Goal: Check status: Check status

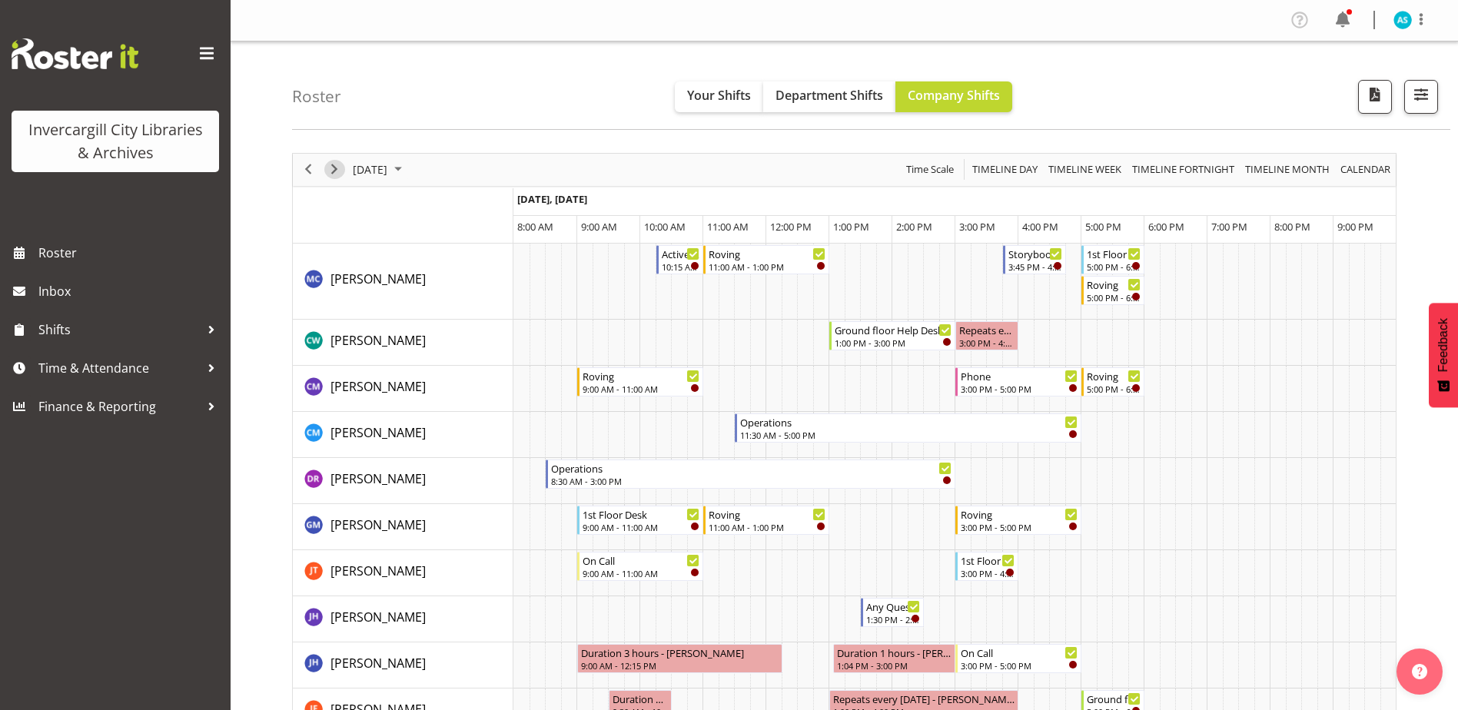
click at [335, 170] on span "Next" at bounding box center [334, 169] width 18 height 19
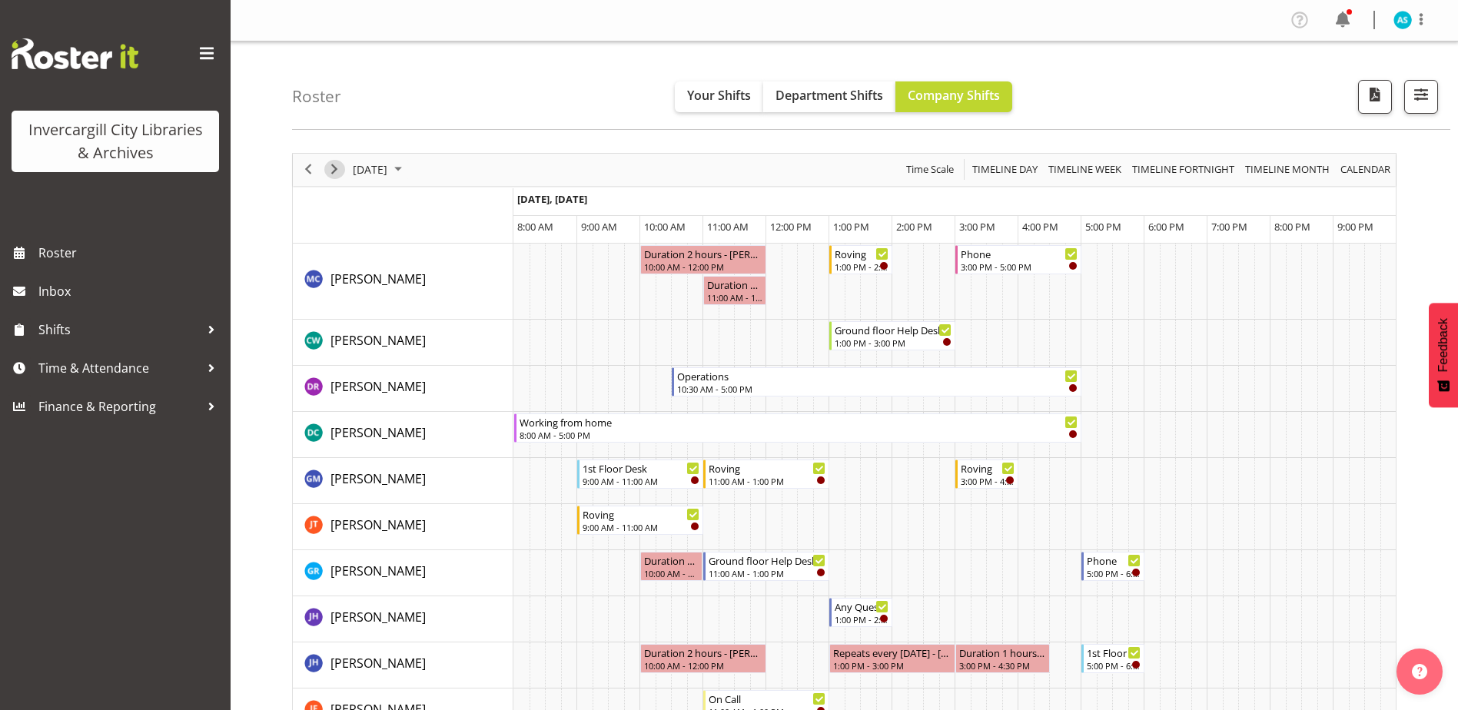
click at [335, 170] on span "Next" at bounding box center [334, 169] width 18 height 19
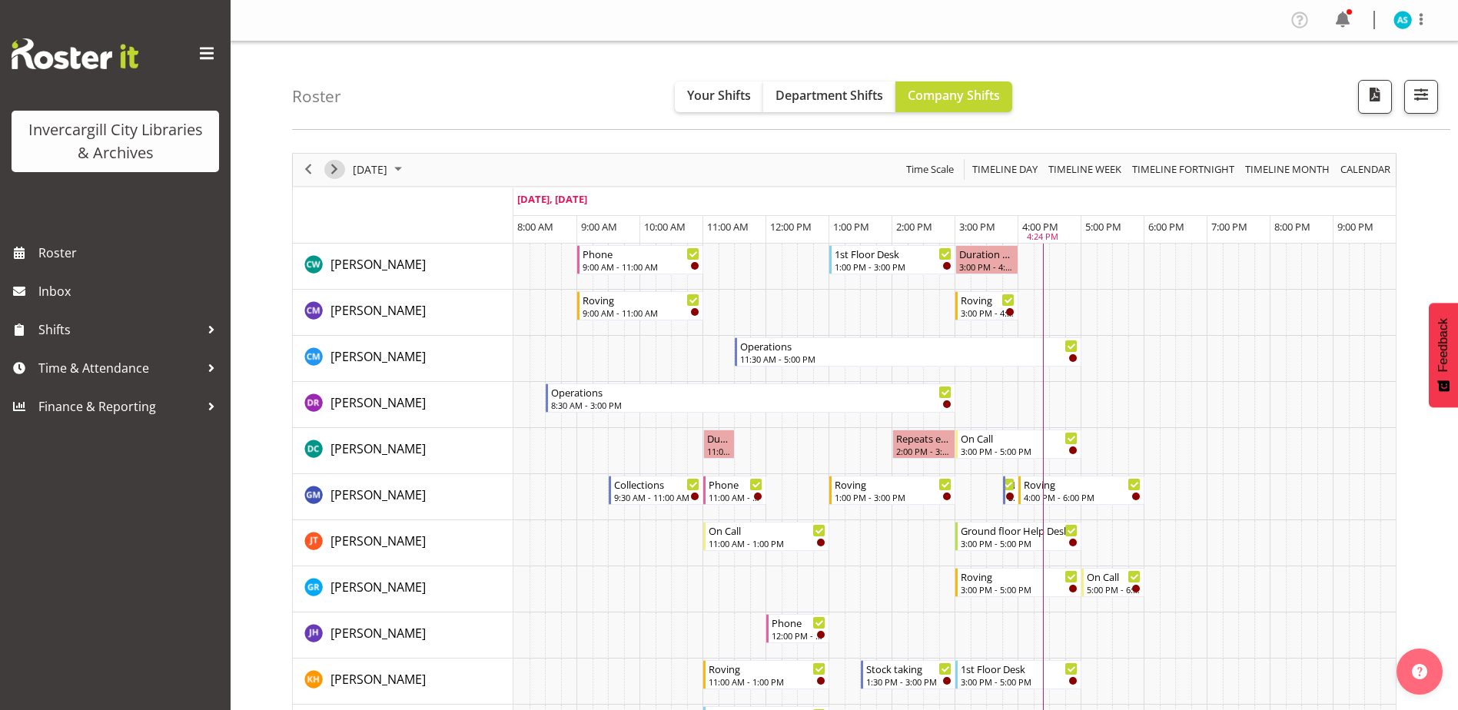
click at [333, 164] on span "Next" at bounding box center [334, 169] width 18 height 19
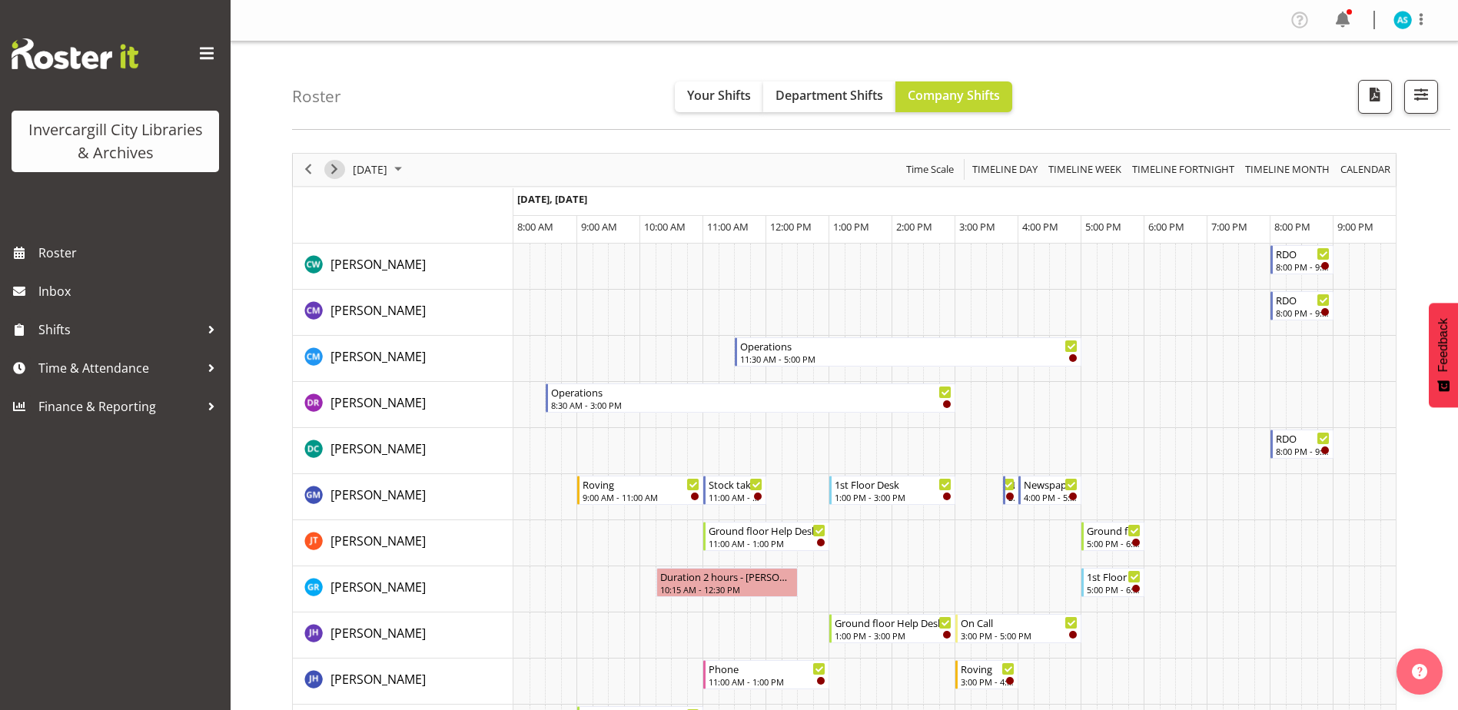
click at [335, 168] on span "Next" at bounding box center [334, 169] width 18 height 19
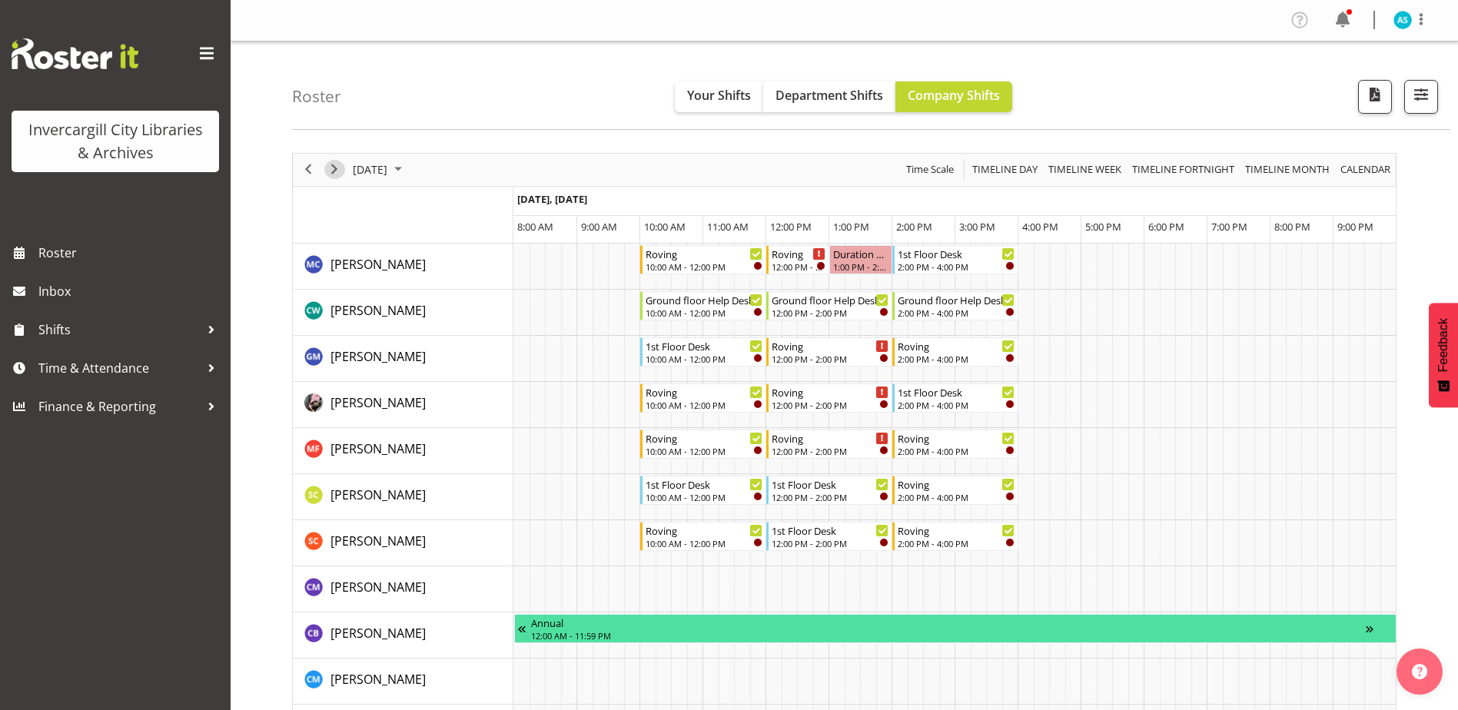
click at [335, 168] on span "Next" at bounding box center [334, 169] width 18 height 19
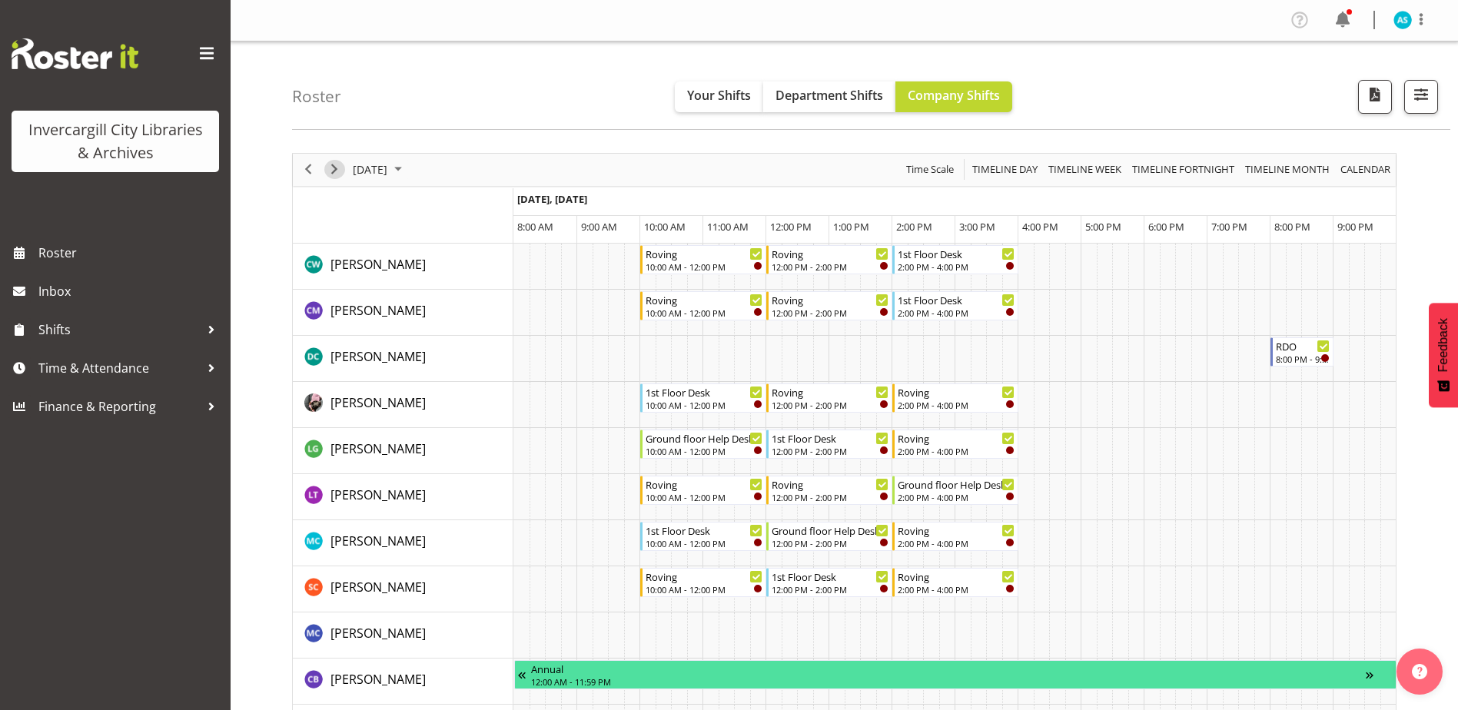
click at [335, 168] on span "Next" at bounding box center [334, 169] width 18 height 19
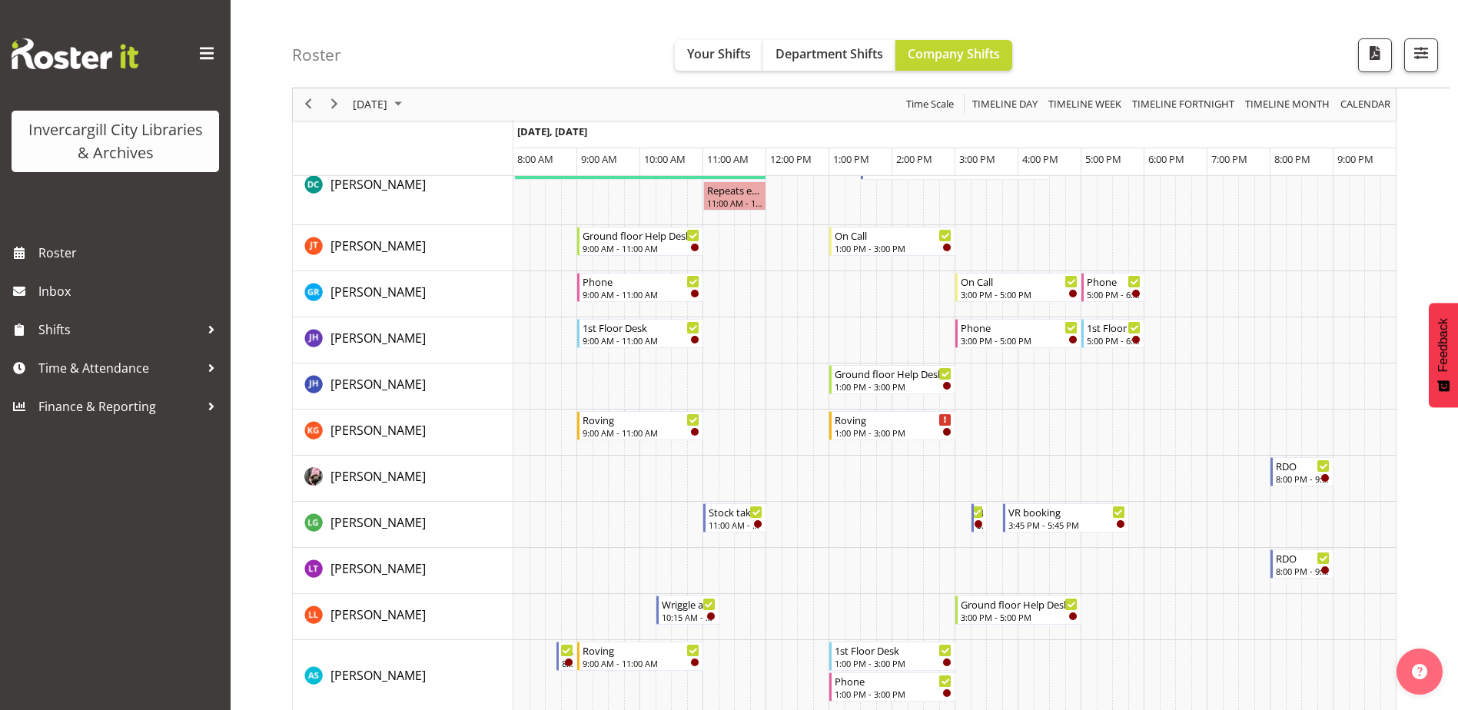
scroll to position [538, 0]
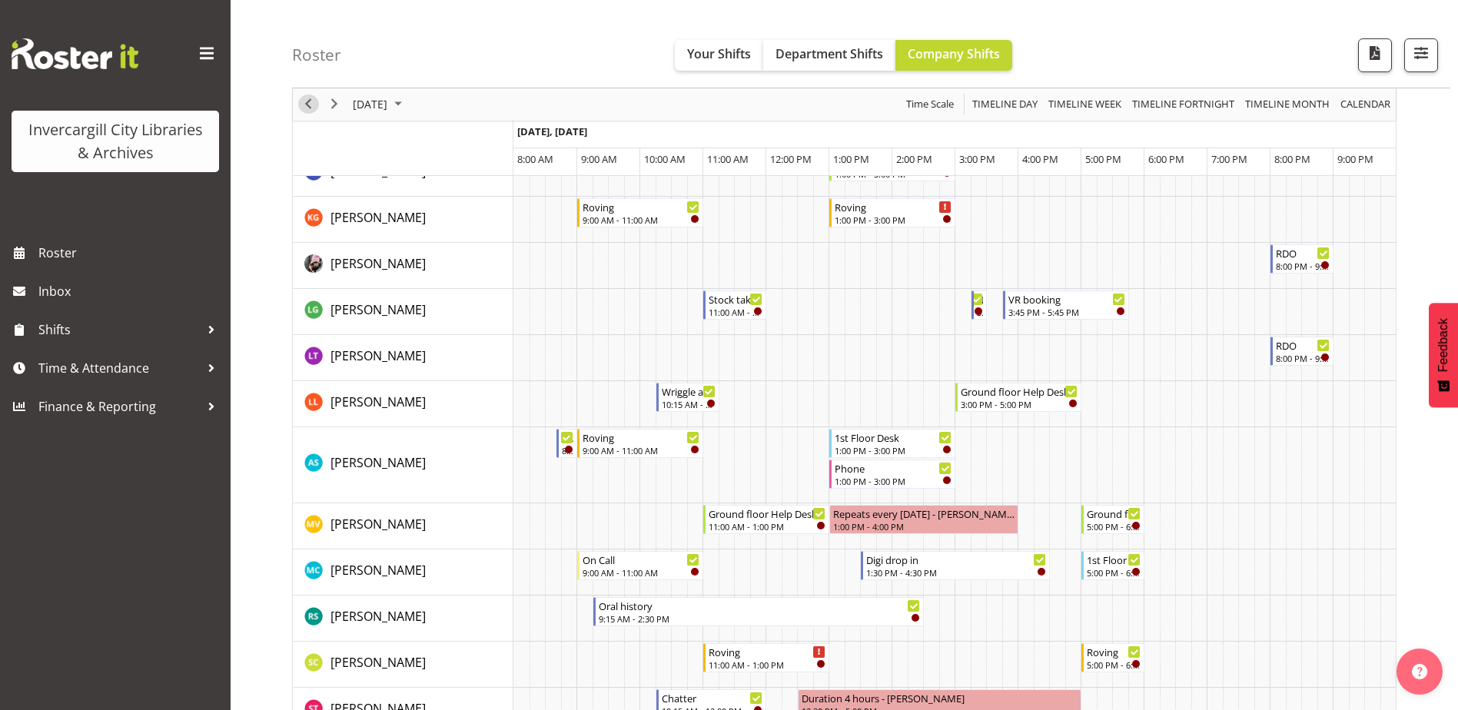
click at [305, 101] on span "Previous" at bounding box center [308, 104] width 18 height 19
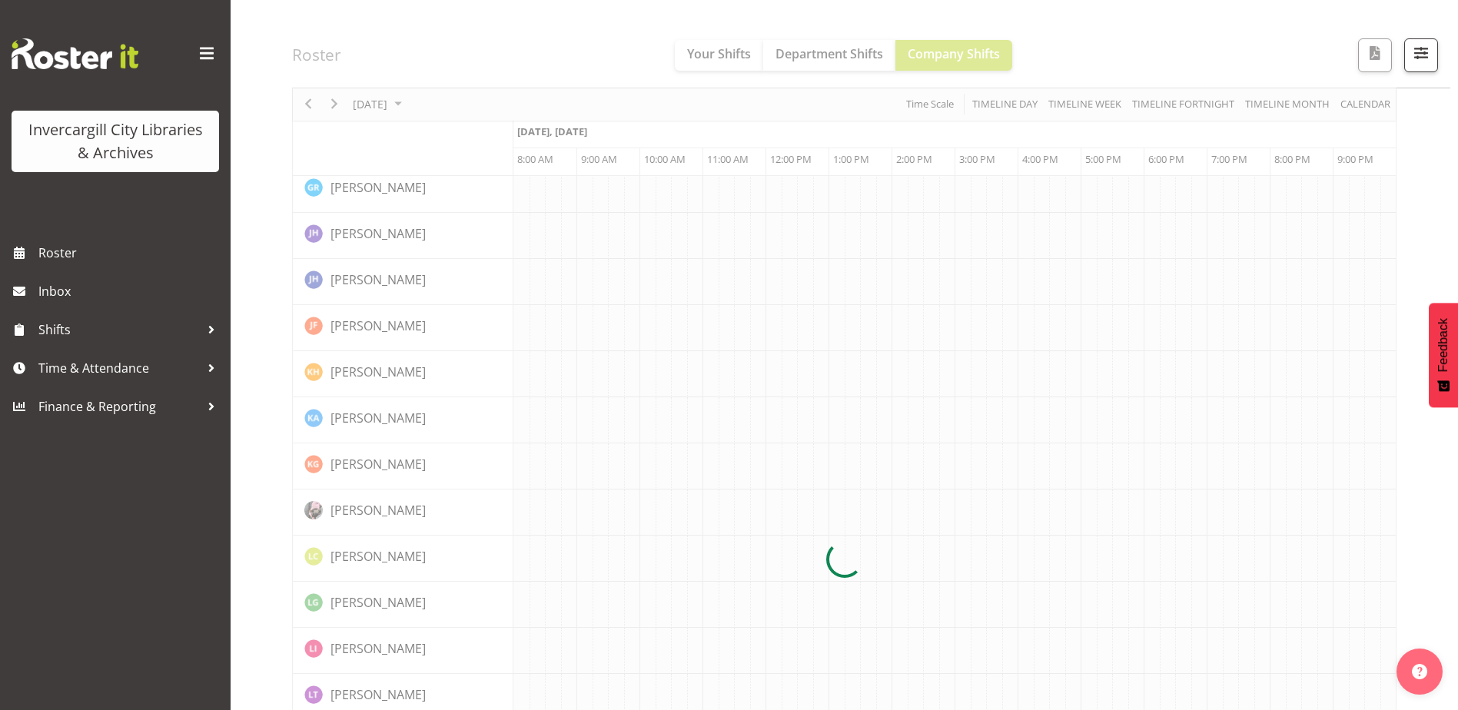
click at [305, 101] on div at bounding box center [844, 560] width 1104 height 1890
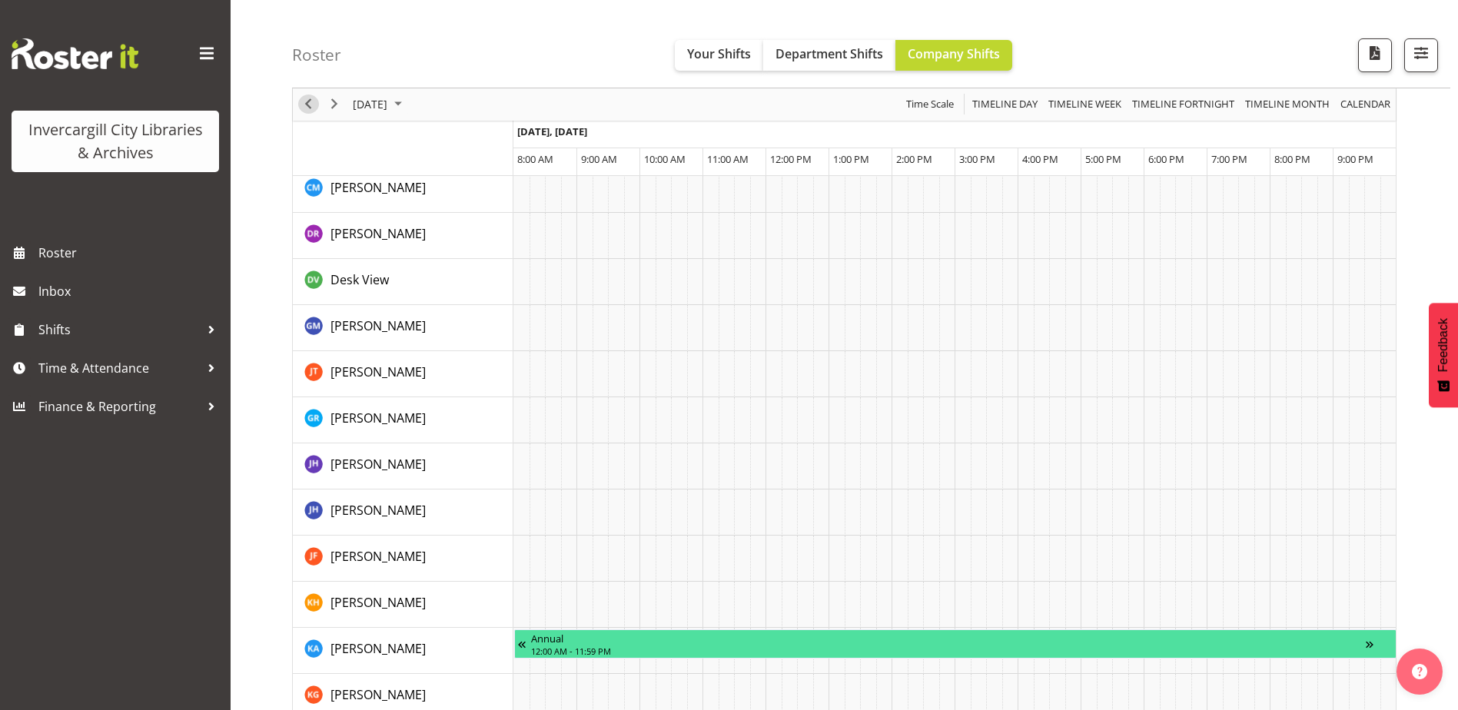
click at [306, 102] on span "Previous" at bounding box center [308, 104] width 18 height 19
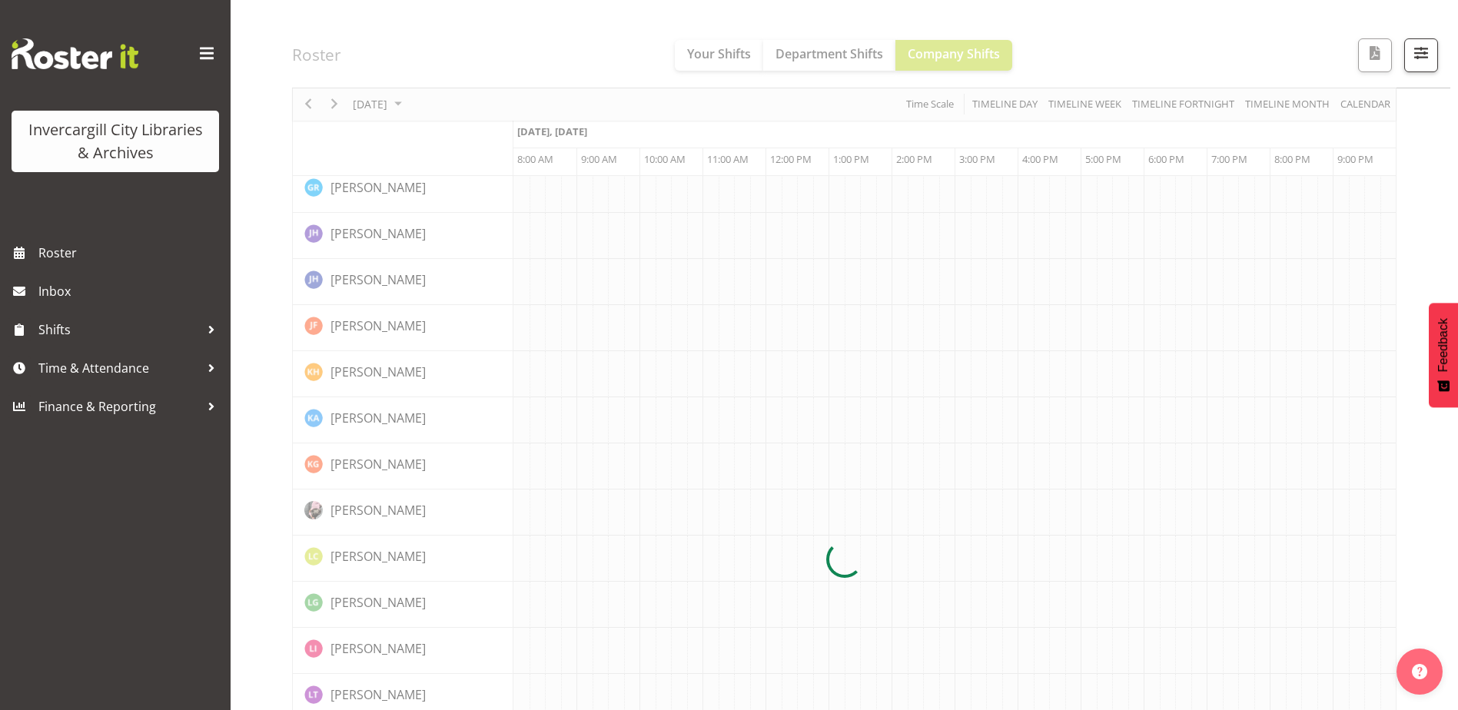
click at [306, 102] on div at bounding box center [844, 560] width 1104 height 1890
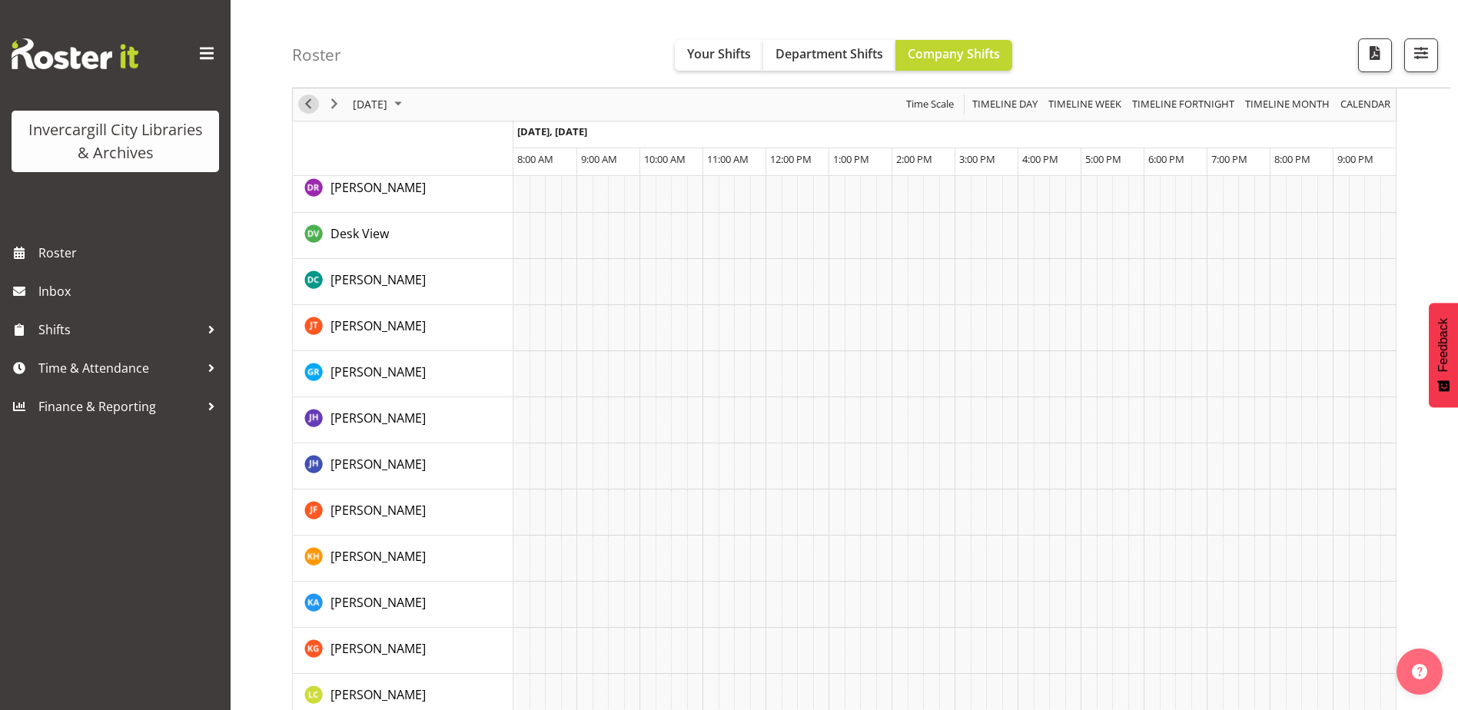
click at [307, 103] on span "Previous" at bounding box center [308, 104] width 18 height 19
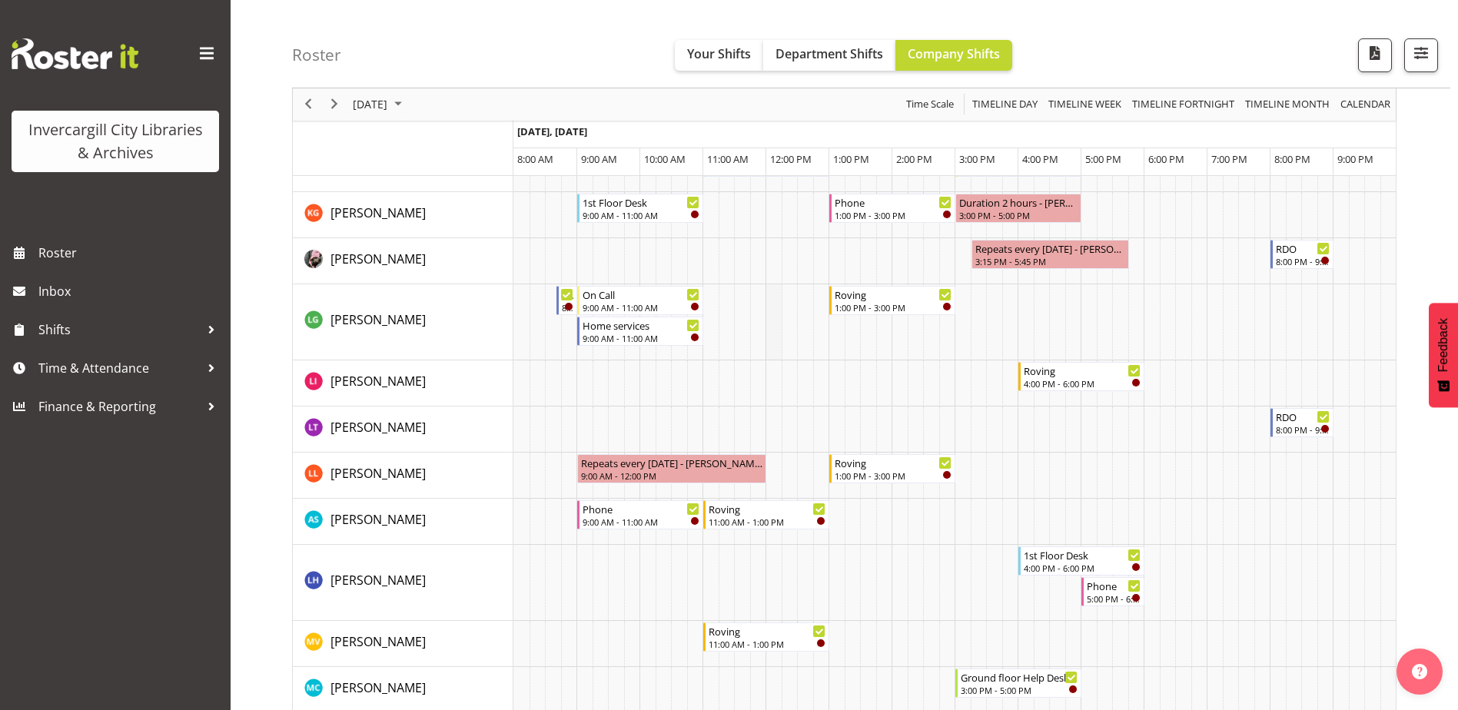
scroll to position [692, 0]
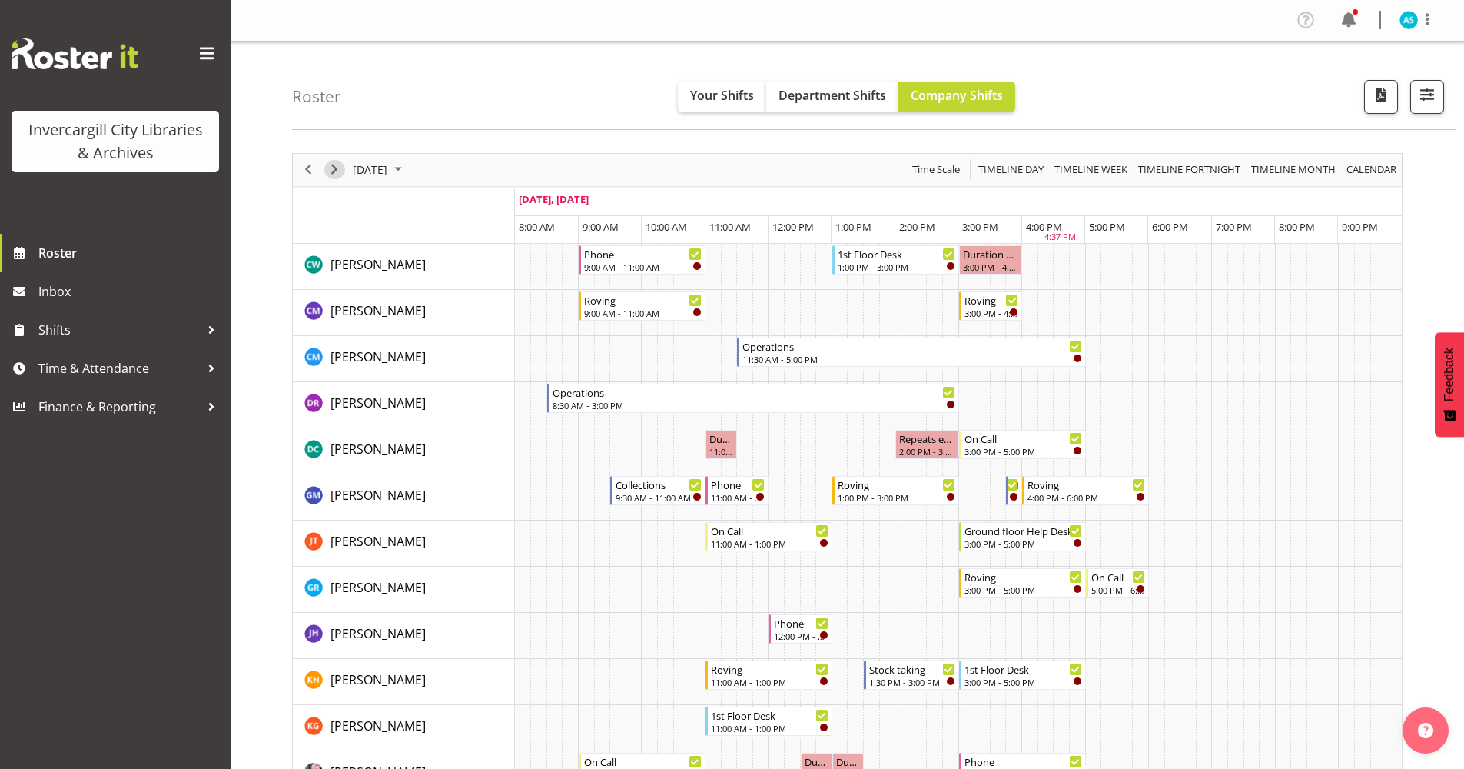
click at [326, 164] on span "Next" at bounding box center [334, 169] width 18 height 19
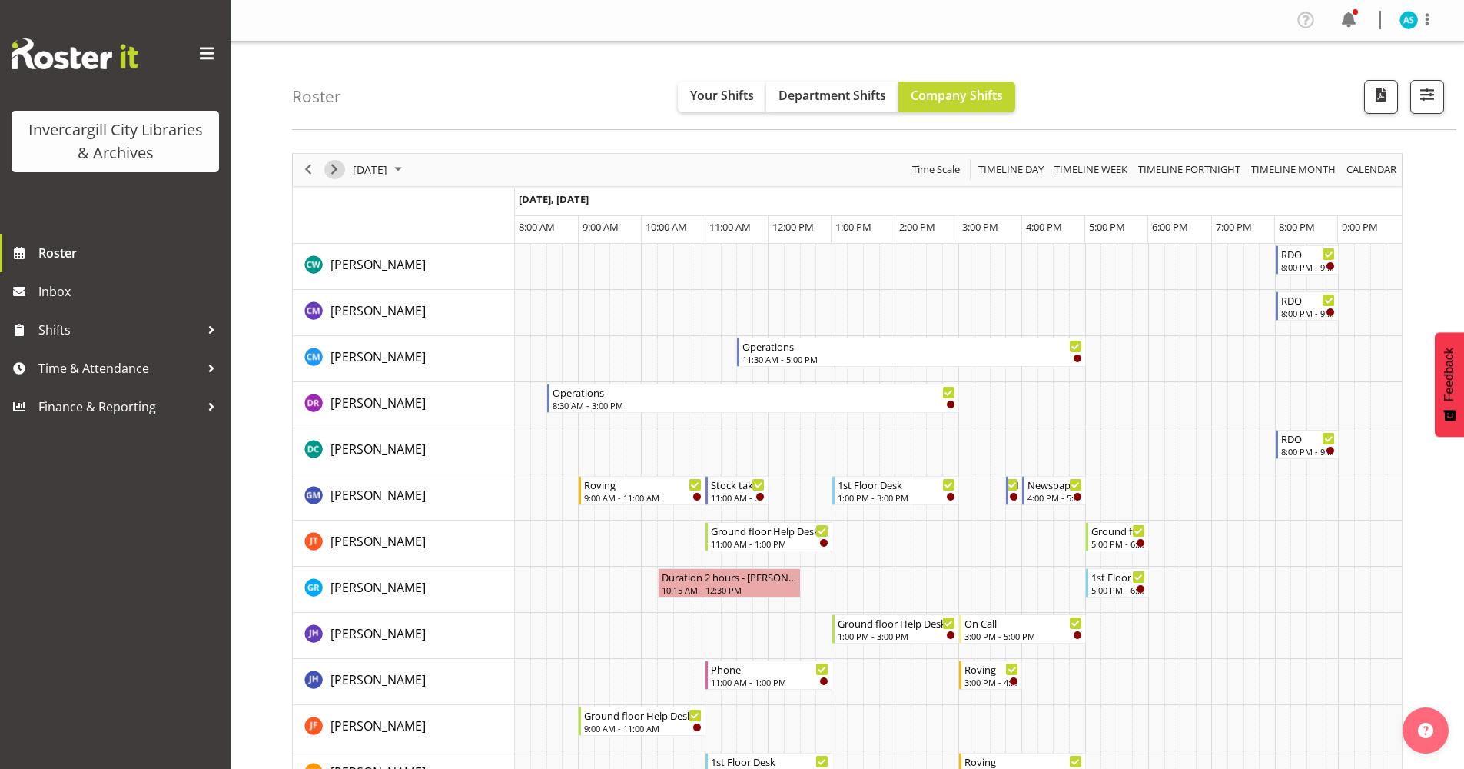
click at [339, 167] on span "Next" at bounding box center [334, 169] width 18 height 19
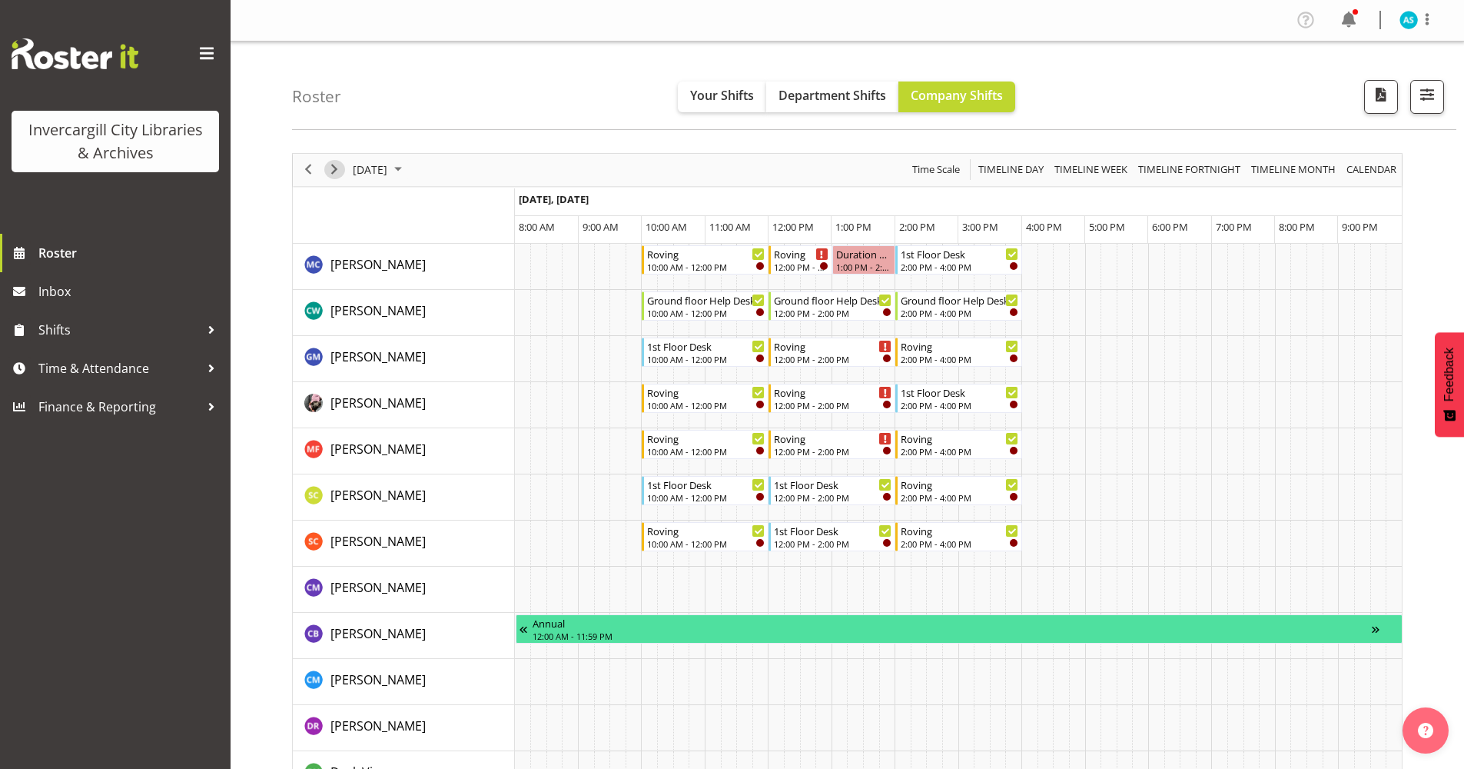
click at [339, 167] on span "Next" at bounding box center [334, 169] width 18 height 19
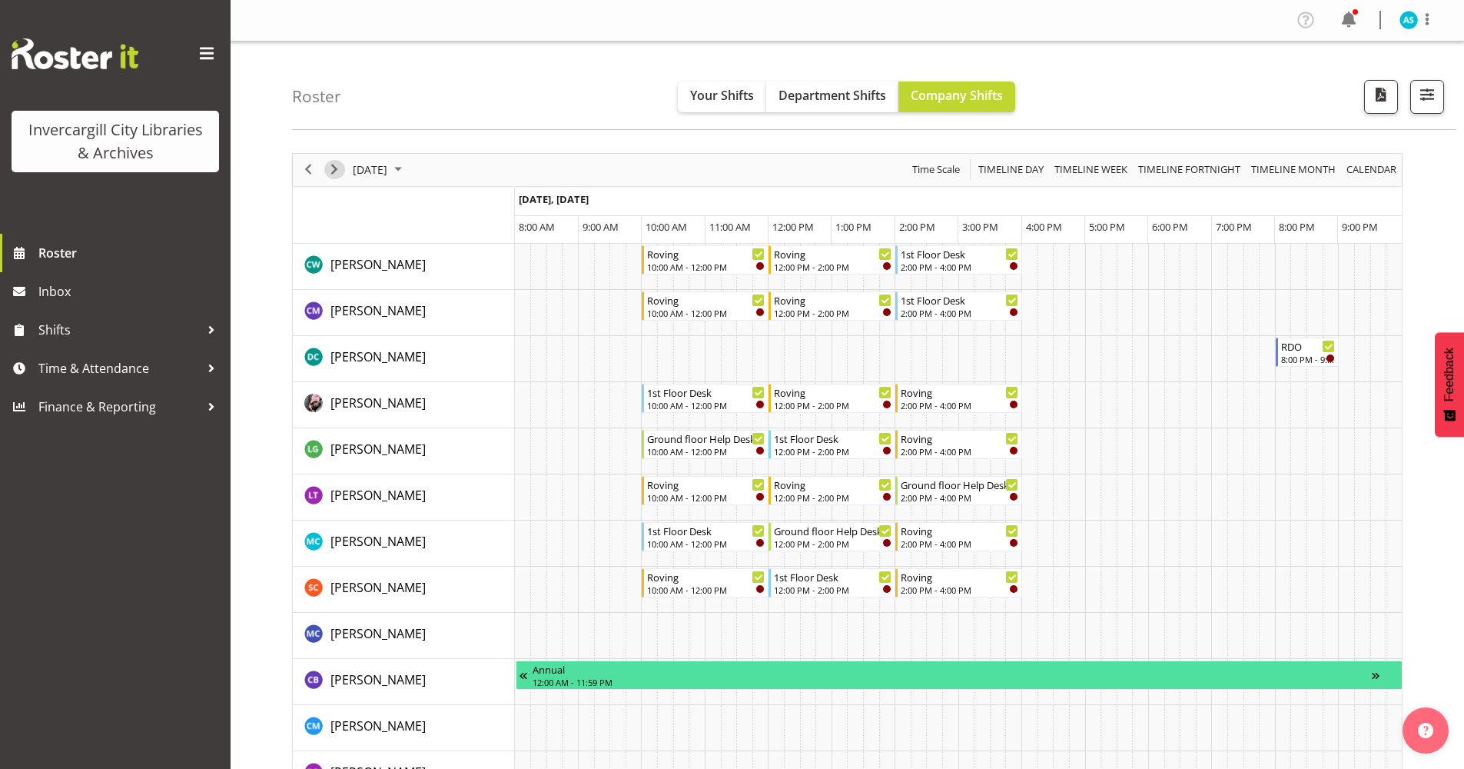
click at [339, 167] on span "Next" at bounding box center [334, 169] width 18 height 19
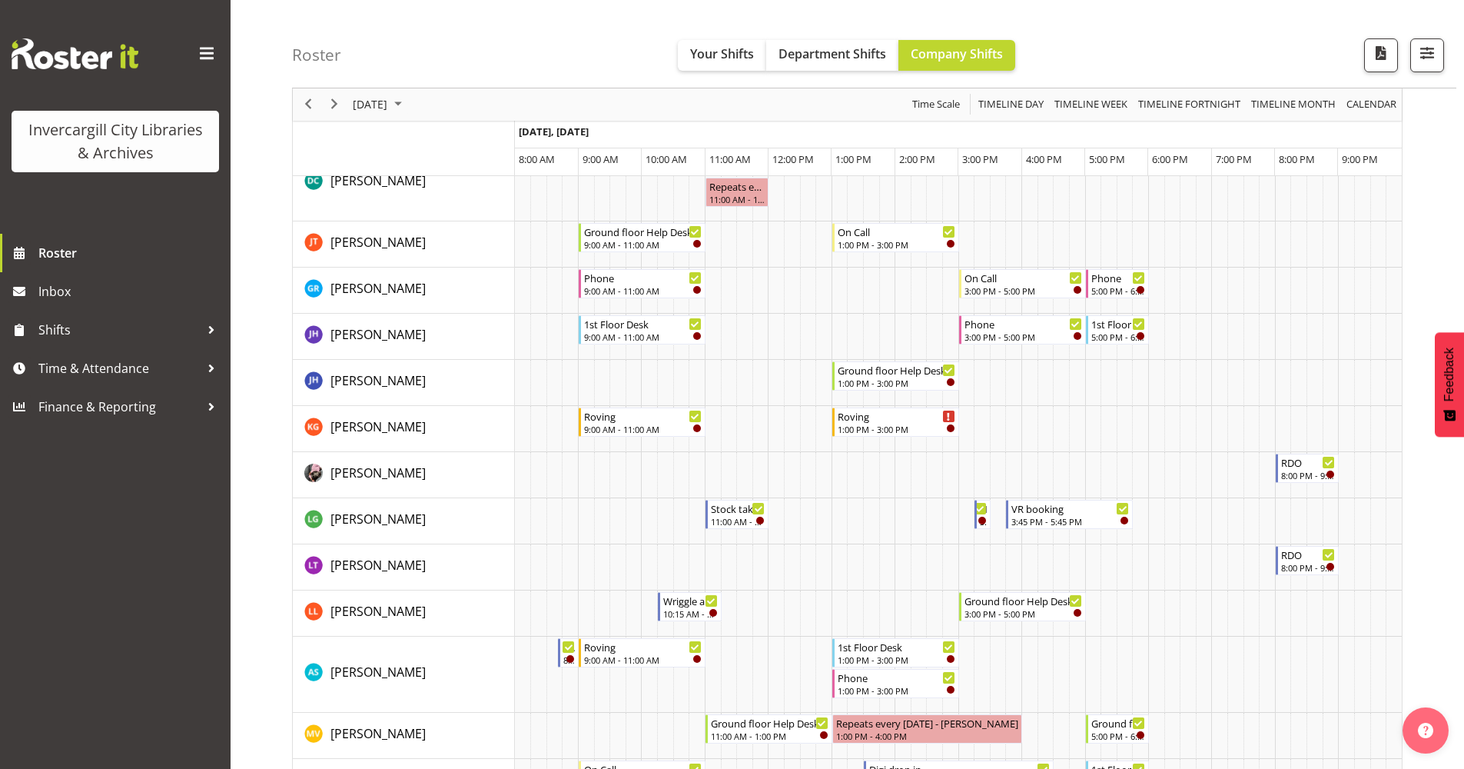
scroll to position [307, 0]
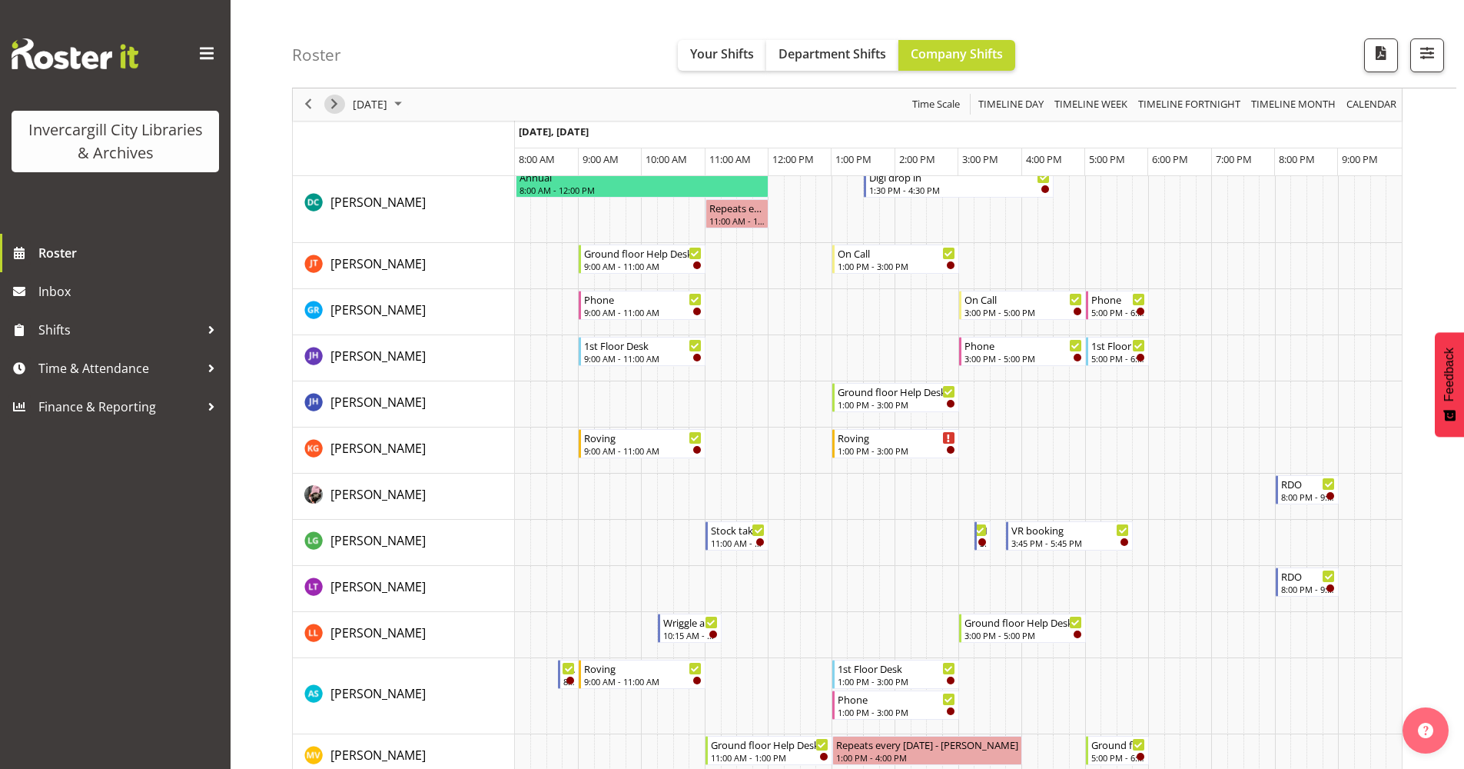
click at [331, 100] on span "Next" at bounding box center [334, 104] width 18 height 19
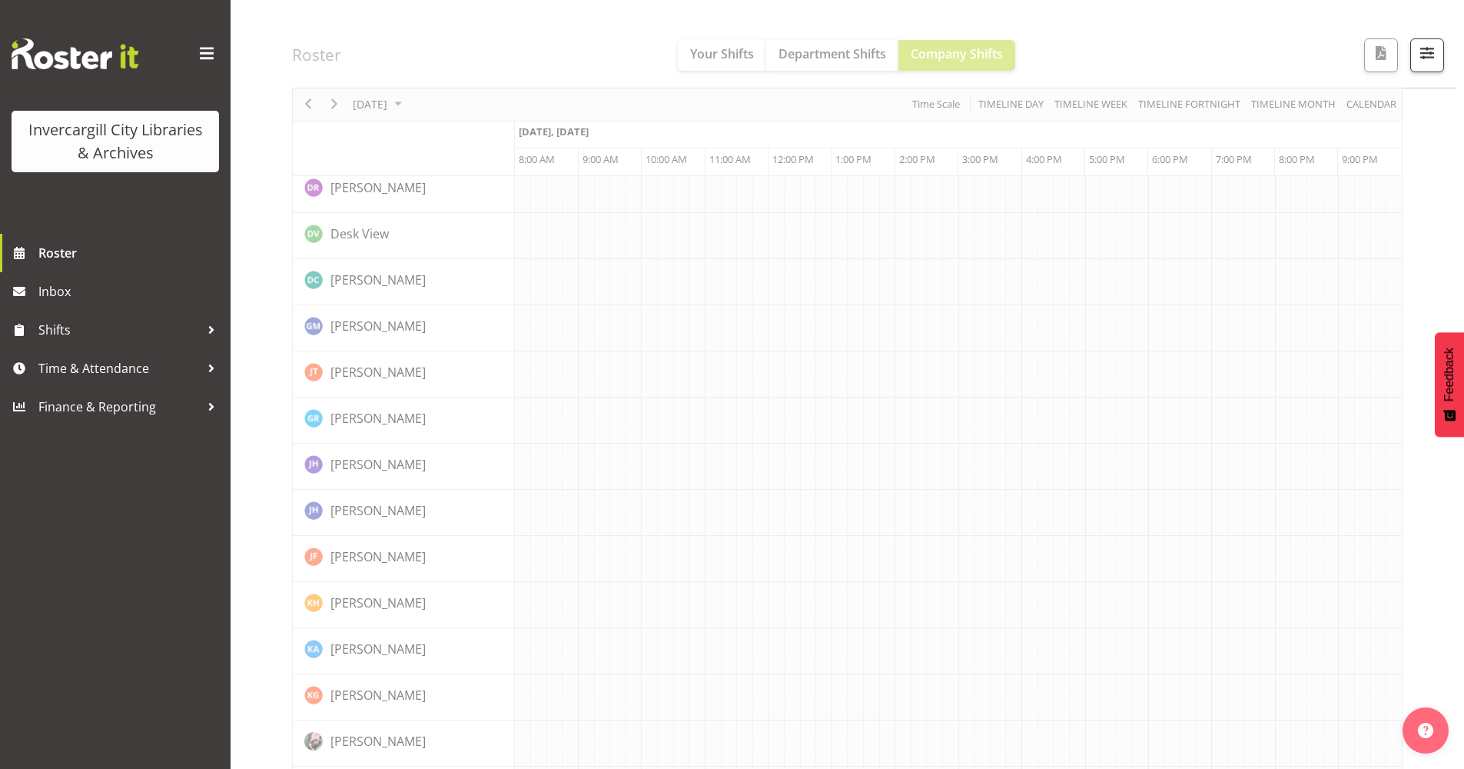
scroll to position [0, 0]
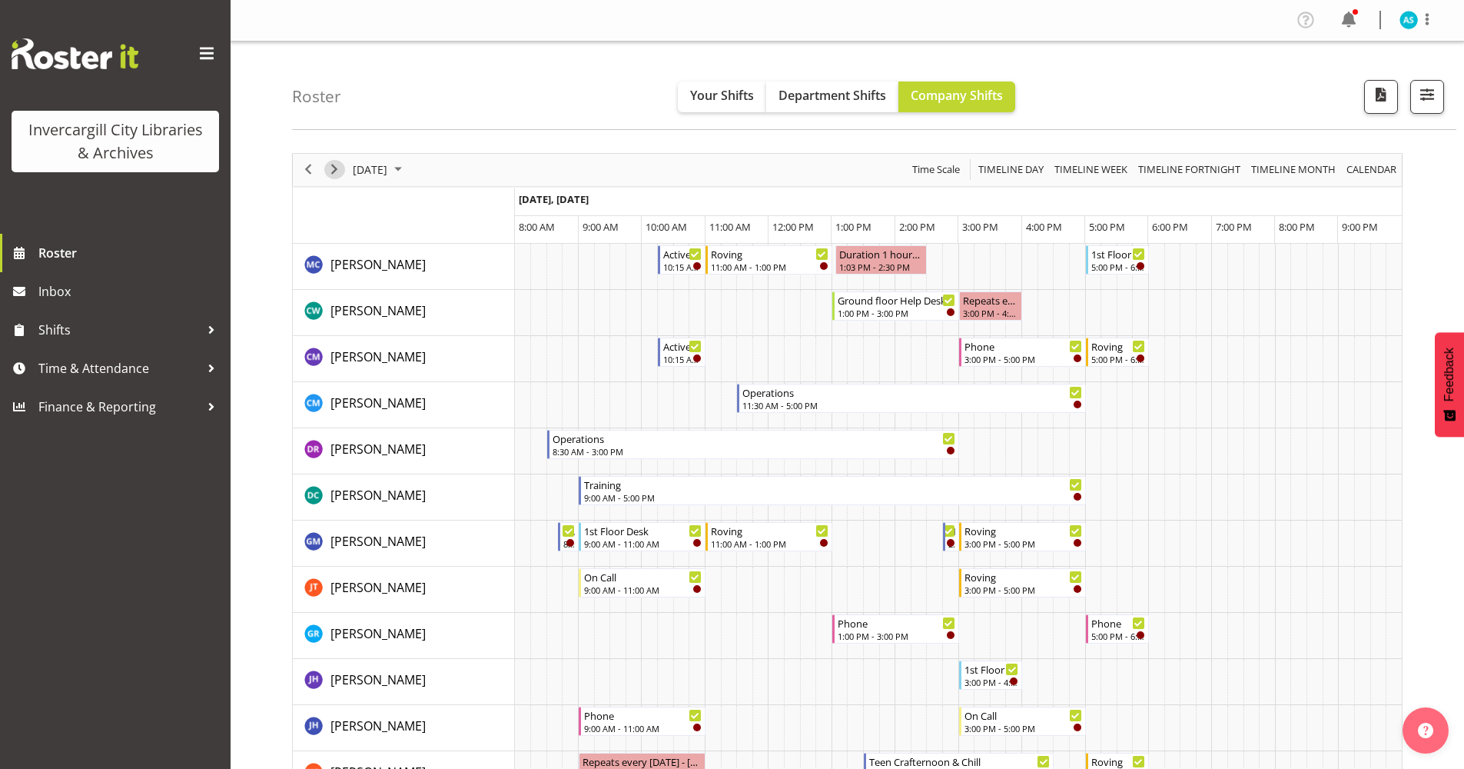
click at [333, 171] on span "Next" at bounding box center [334, 169] width 18 height 19
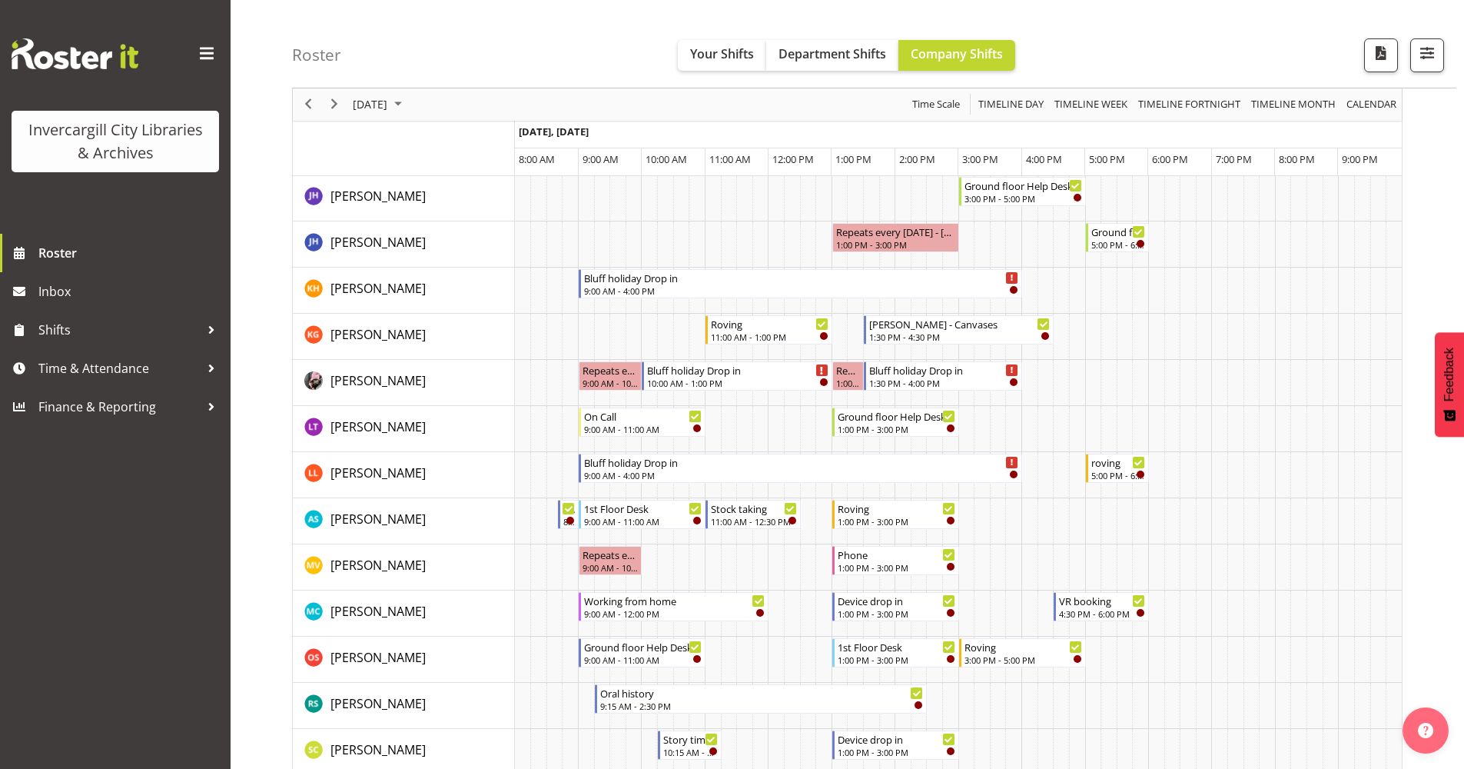
scroll to position [538, 0]
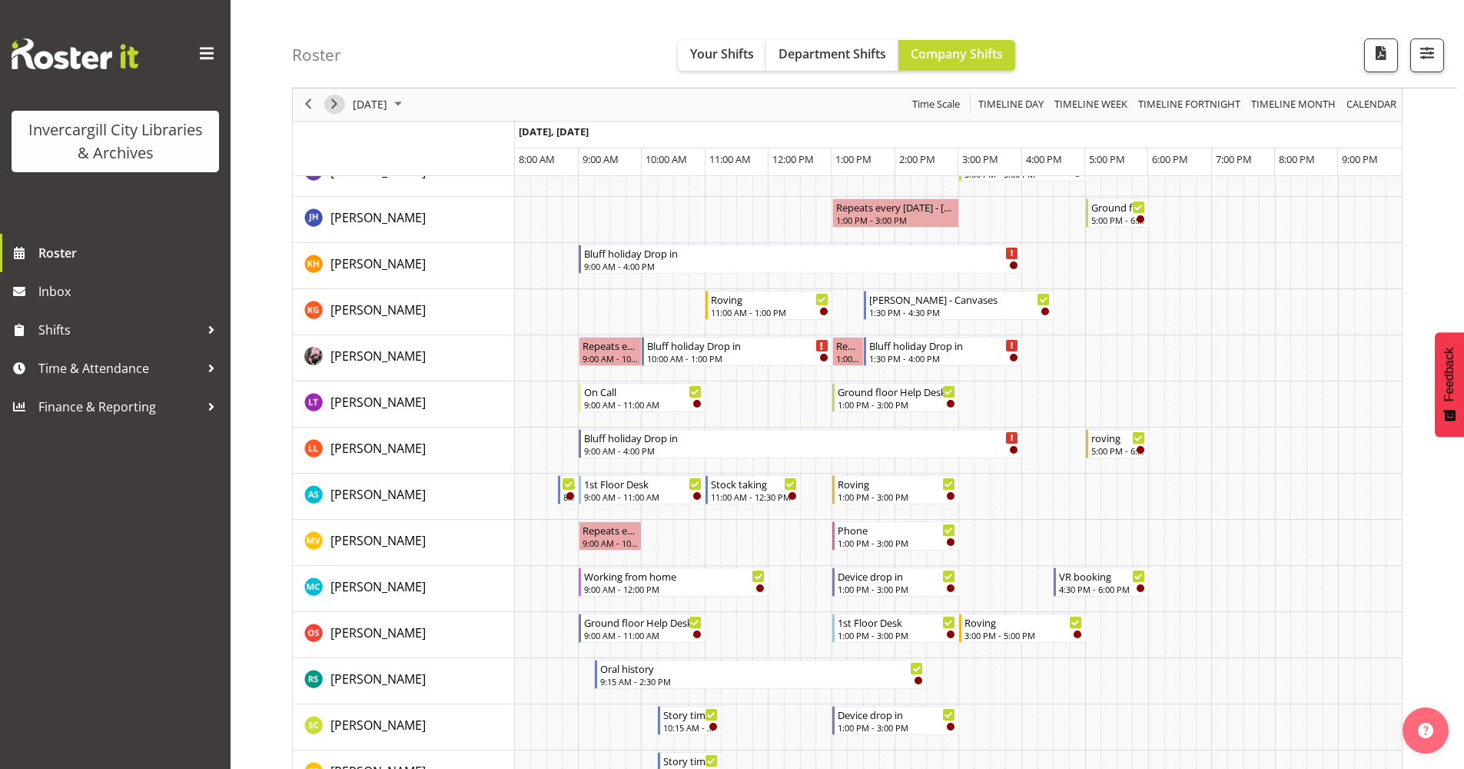
click at [331, 102] on span "Next" at bounding box center [334, 104] width 18 height 19
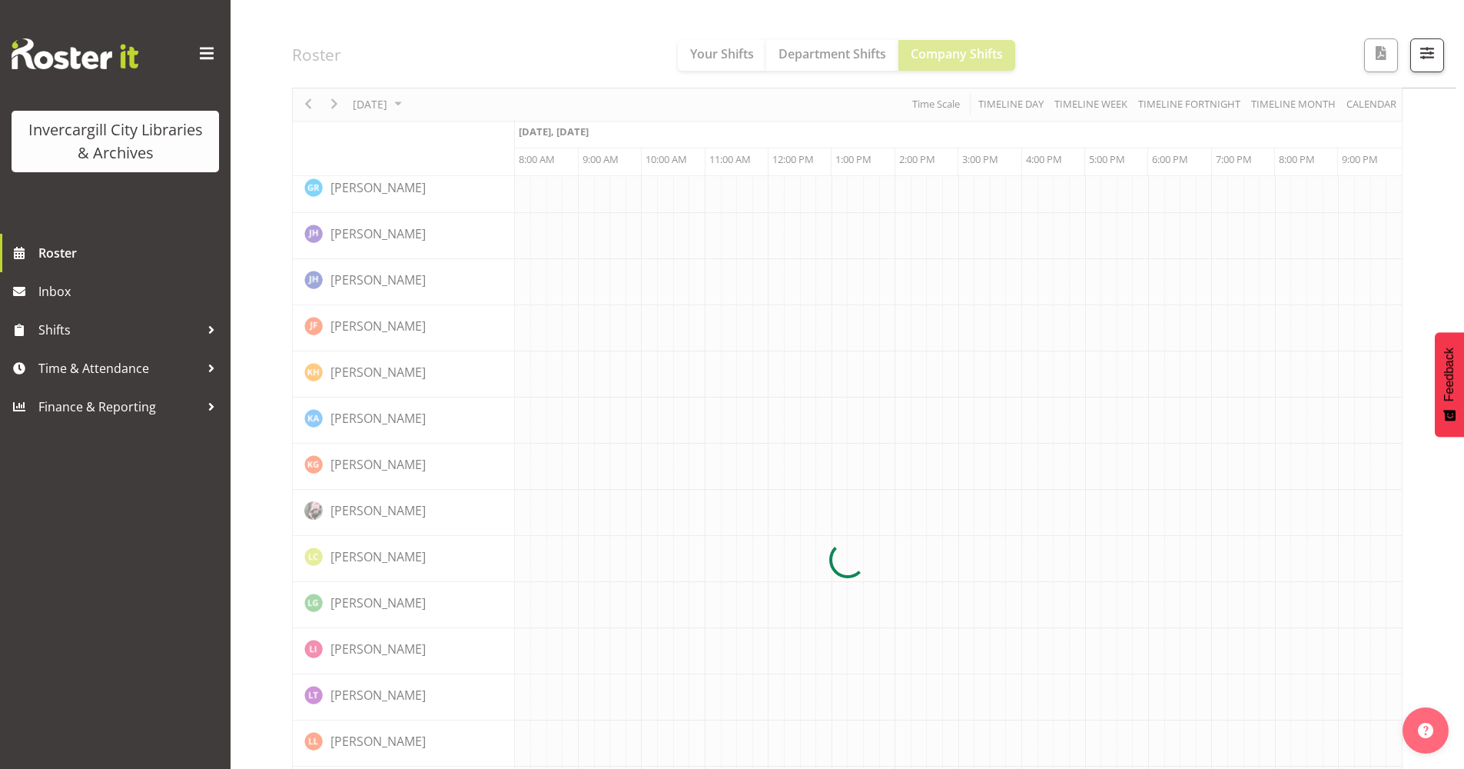
scroll to position [0, 0]
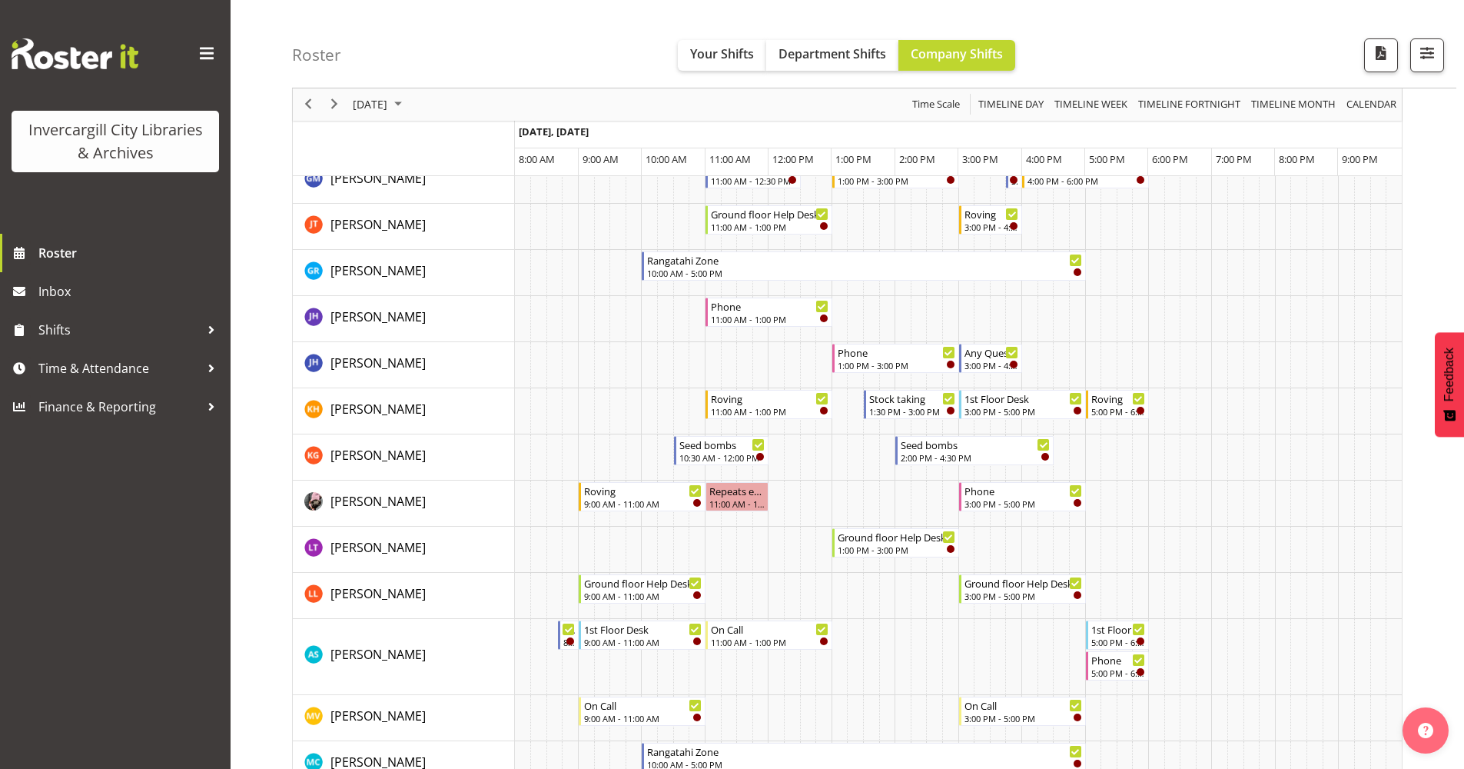
scroll to position [384, 0]
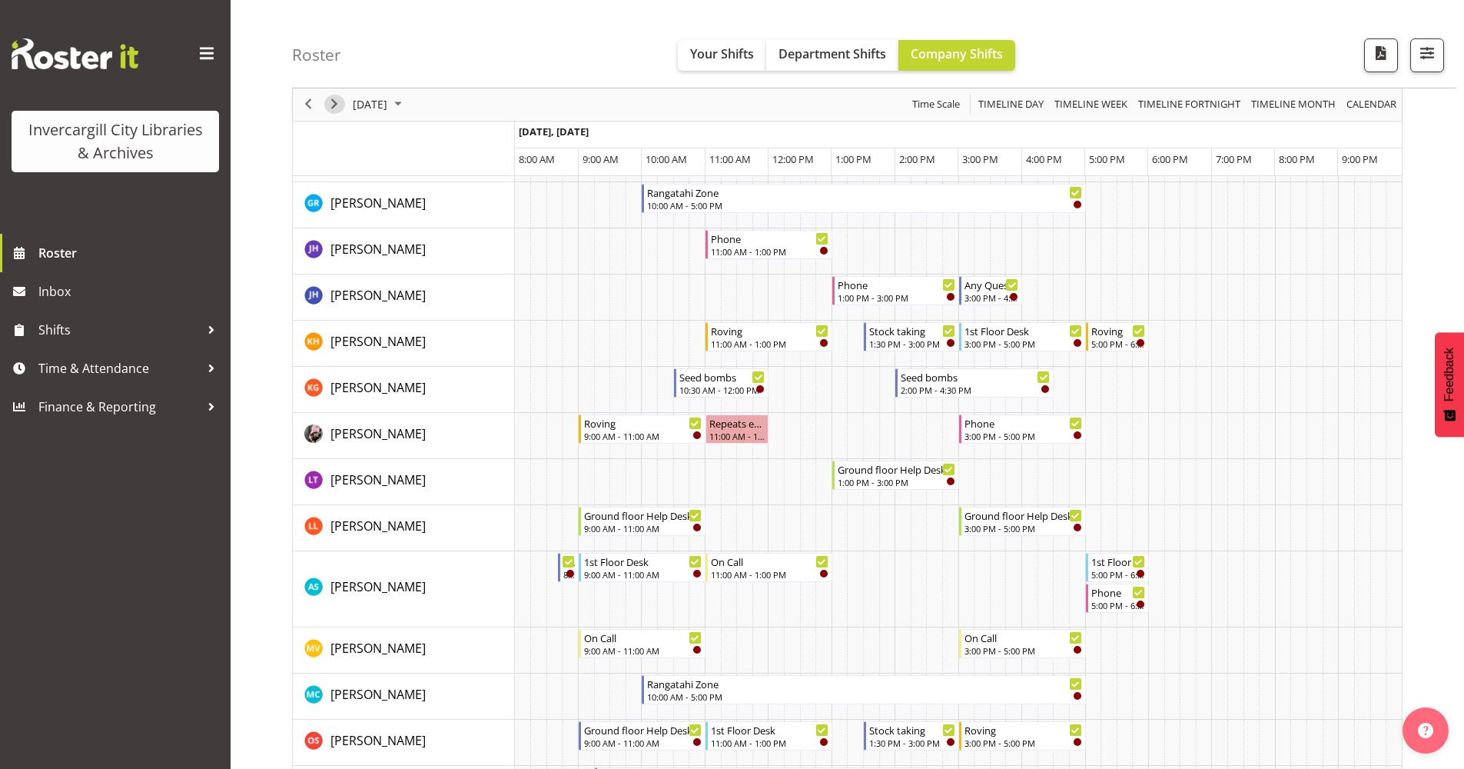
click at [334, 103] on span "Next" at bounding box center [334, 104] width 18 height 19
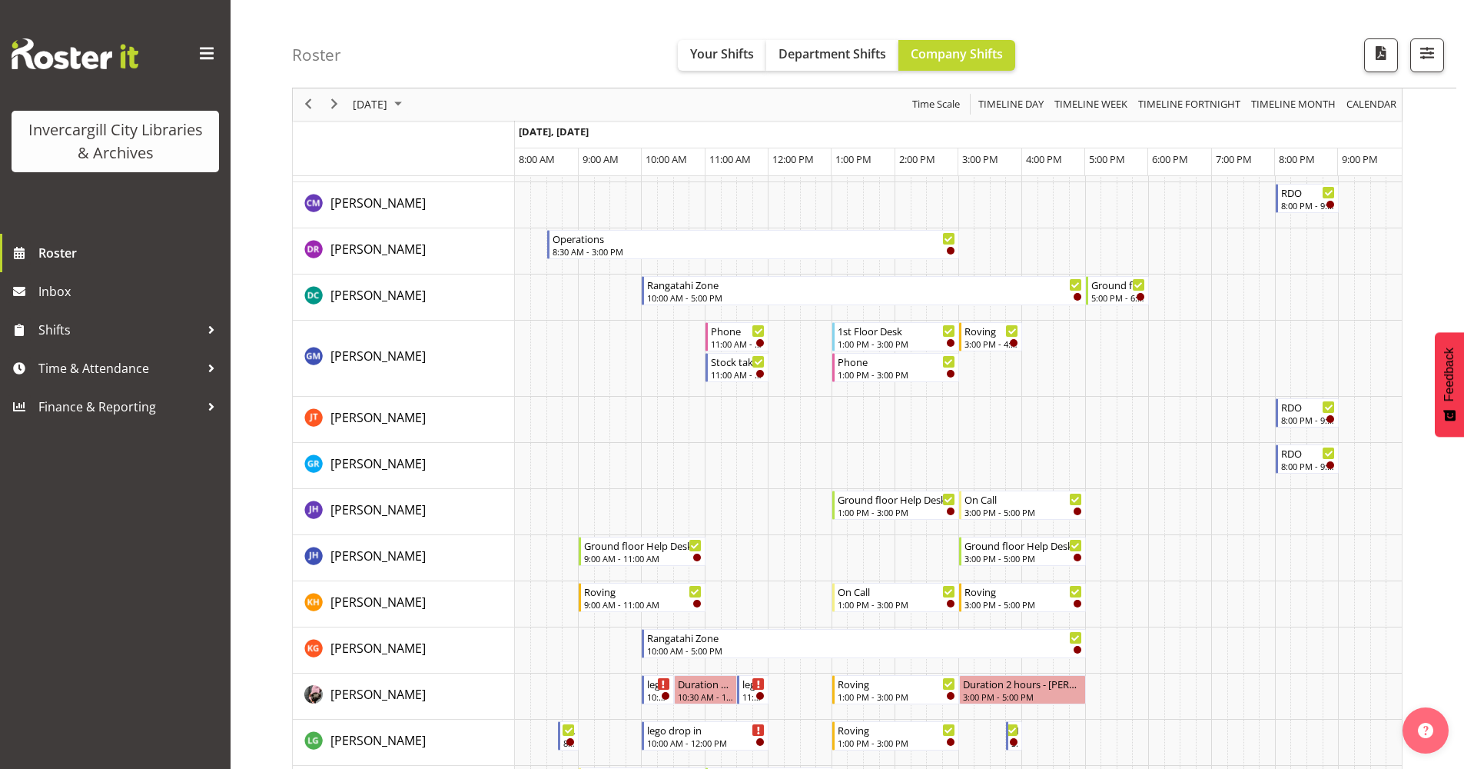
scroll to position [461, 0]
